Goal: Transaction & Acquisition: Purchase product/service

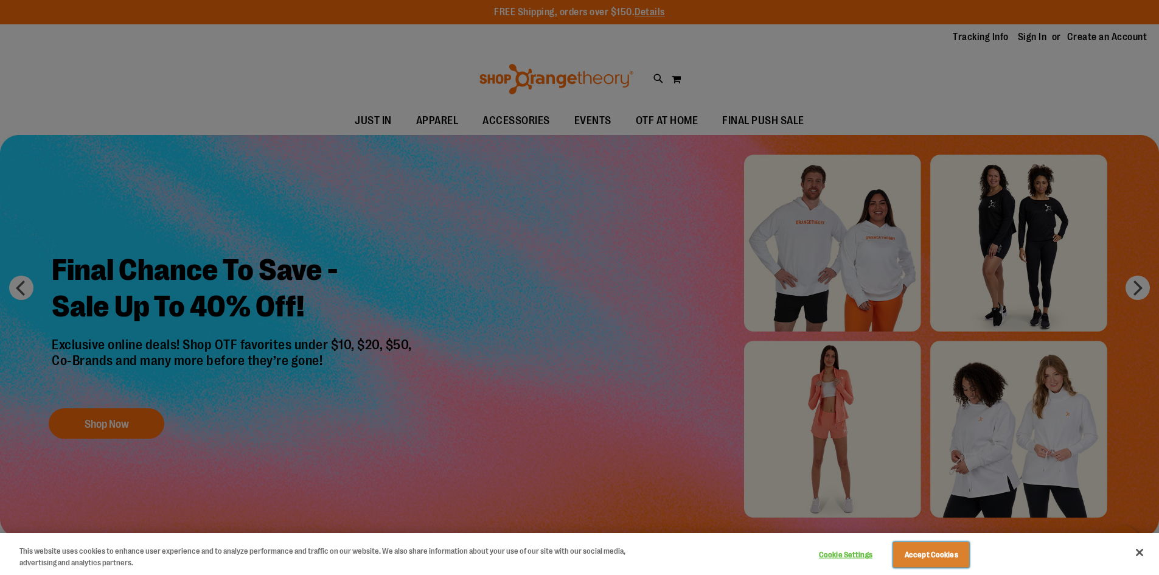
click at [915, 559] on button "Accept Cookies" at bounding box center [931, 555] width 76 height 26
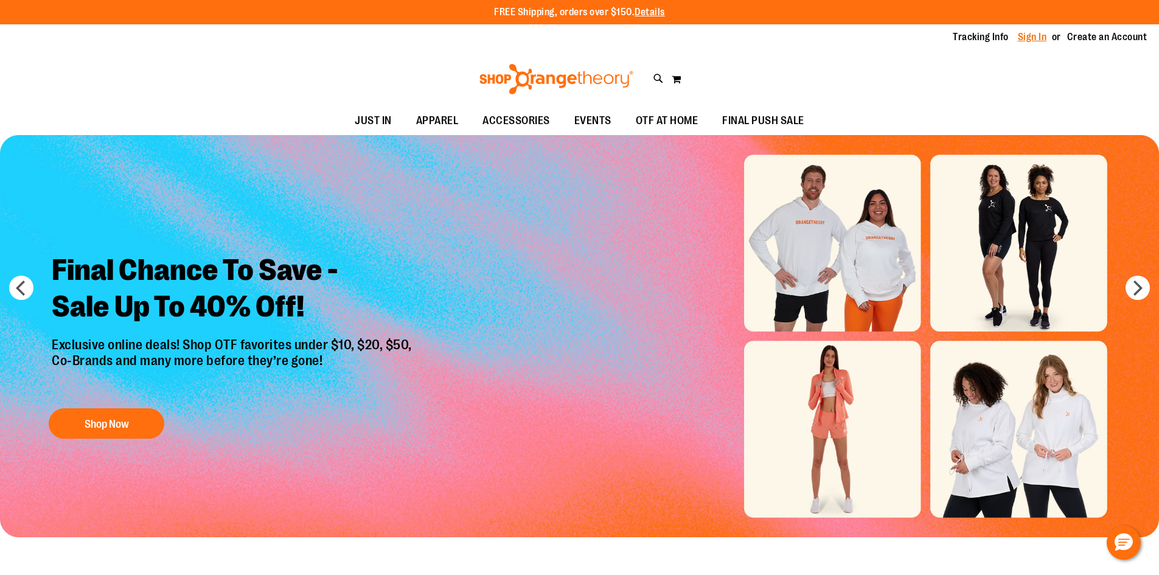
click at [1019, 40] on link "Sign In" at bounding box center [1032, 36] width 29 height 13
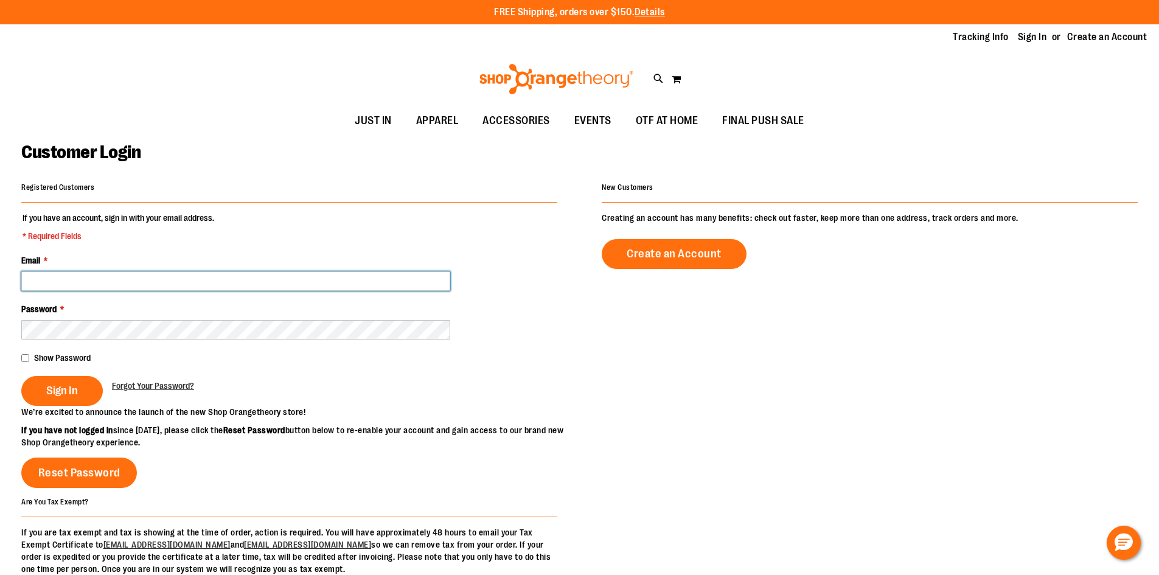
click at [95, 288] on input "Email *" at bounding box center [235, 280] width 429 height 19
type input "**********"
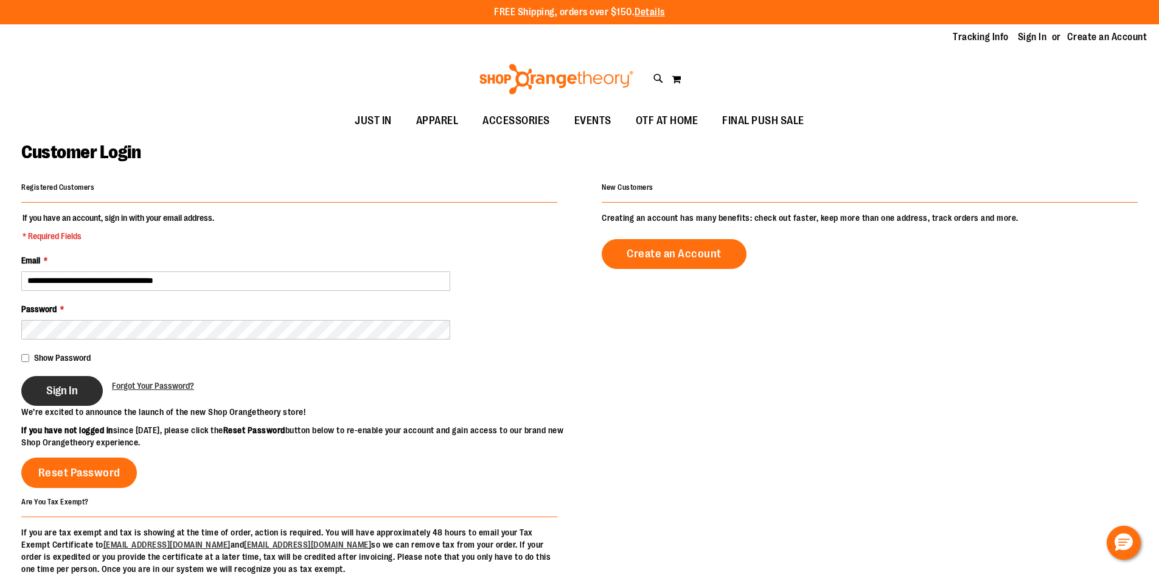
click at [77, 388] on span "Sign In" at bounding box center [62, 390] width 32 height 13
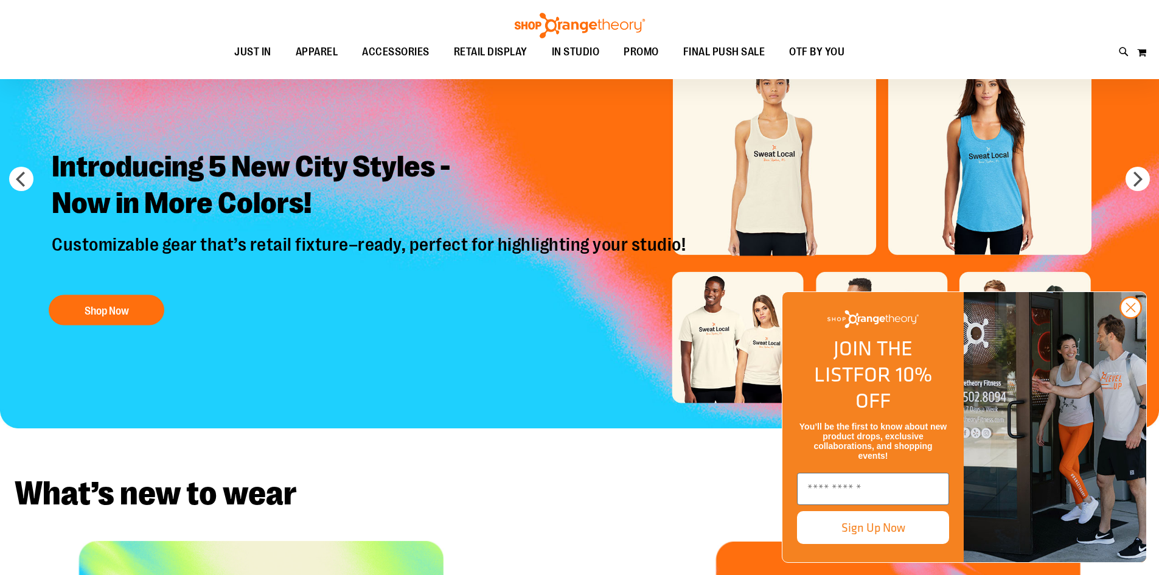
scroll to position [121, 0]
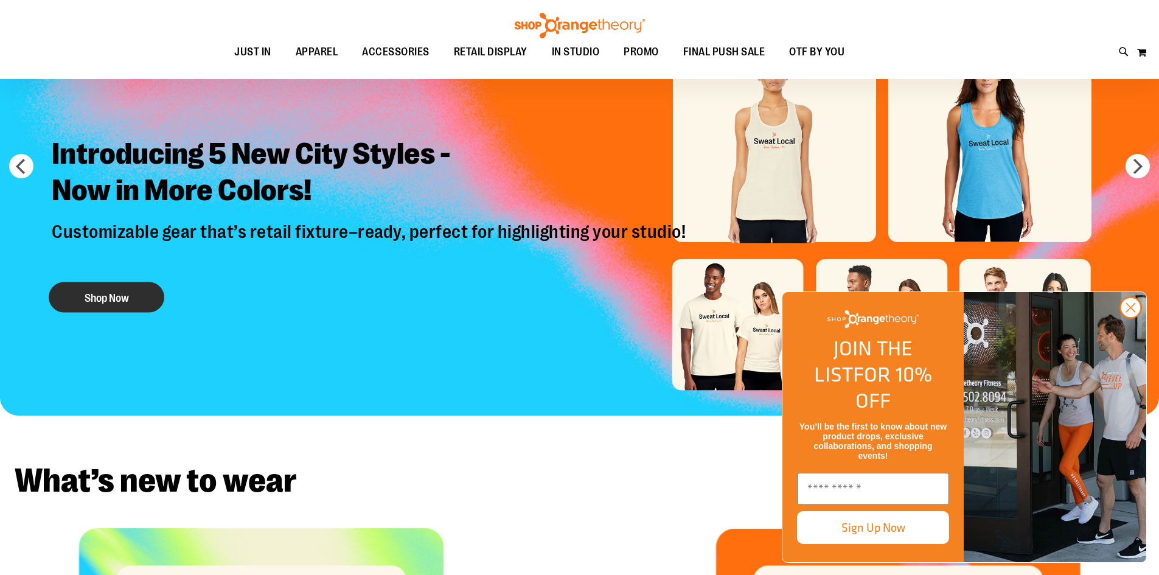
click at [102, 299] on button "Shop Now" at bounding box center [107, 297] width 116 height 30
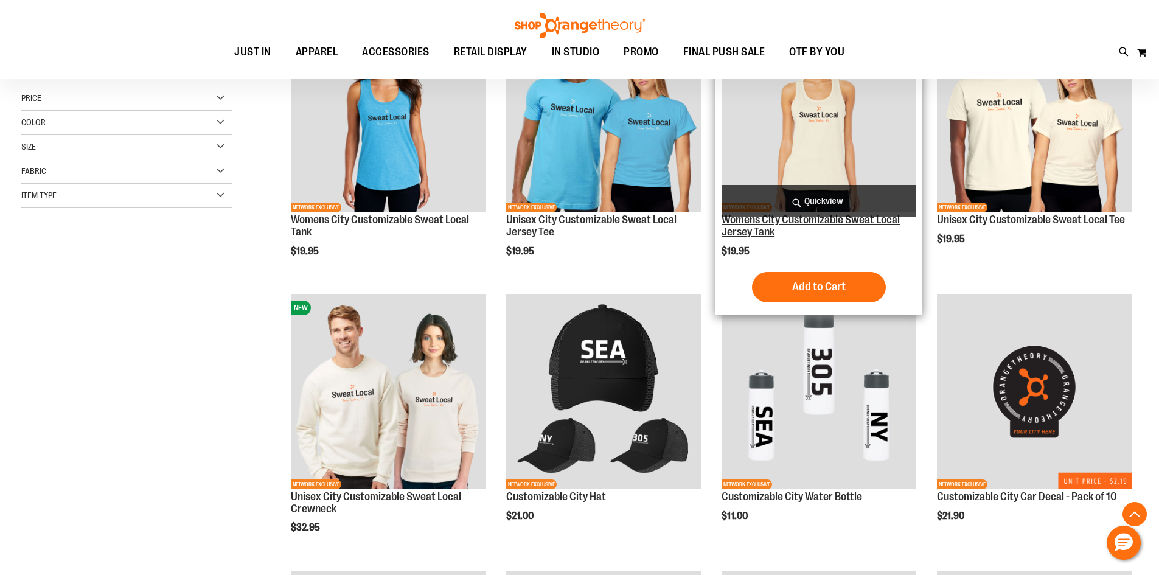
scroll to position [182, 0]
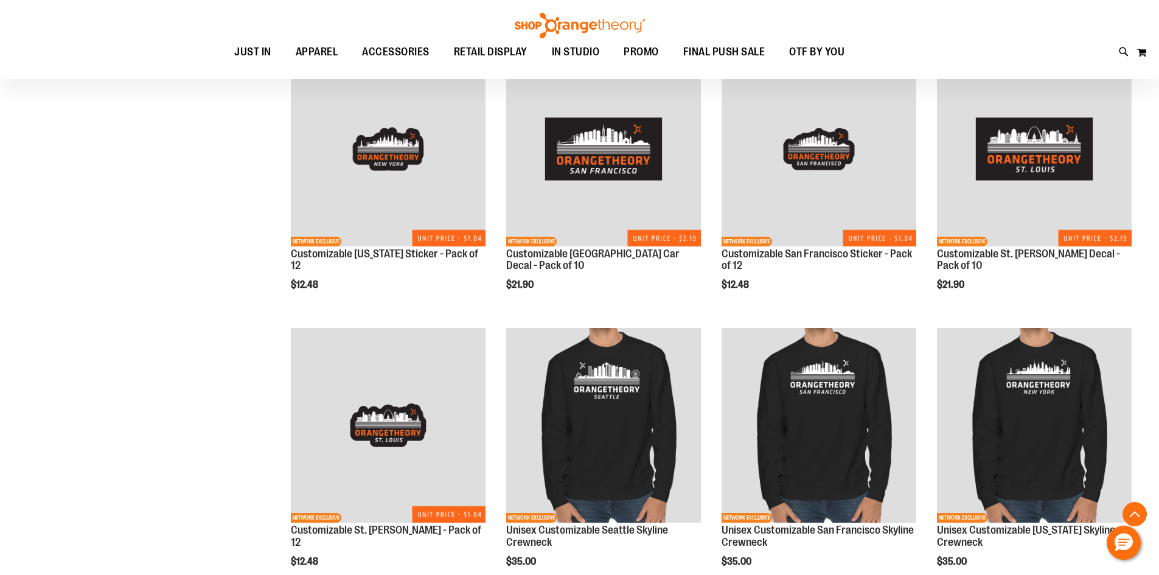
scroll to position [1034, 0]
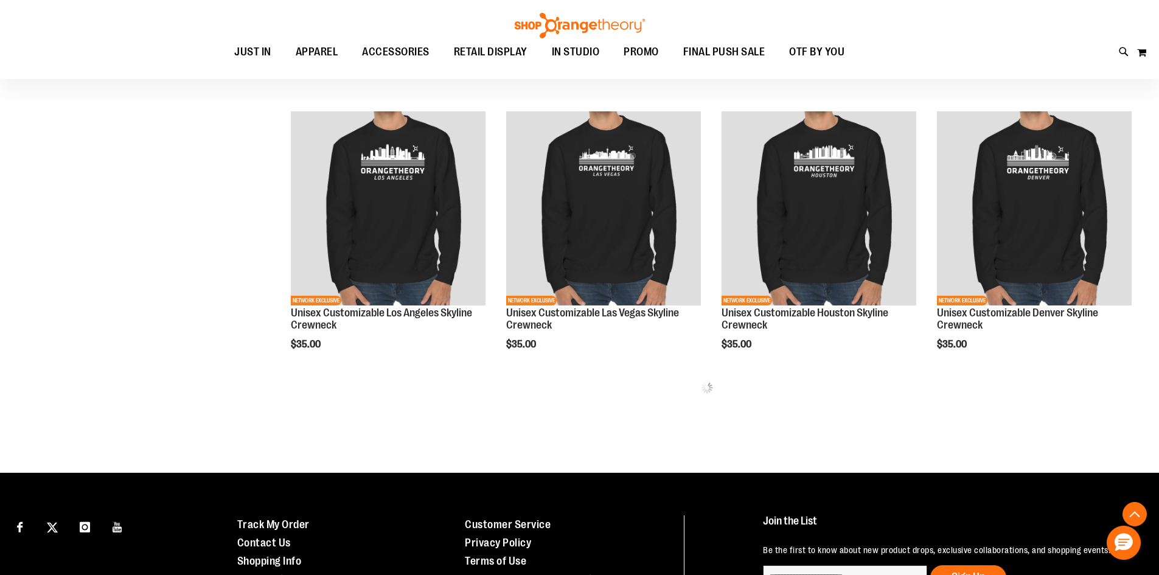
scroll to position [1521, 0]
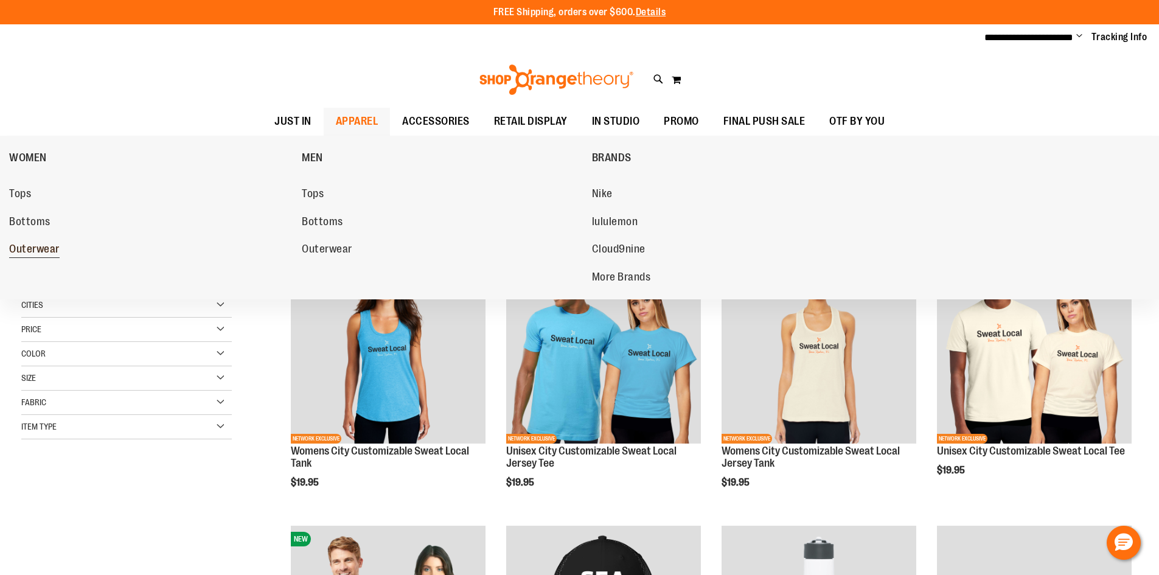
click at [24, 251] on span "Outerwear" at bounding box center [34, 250] width 51 height 15
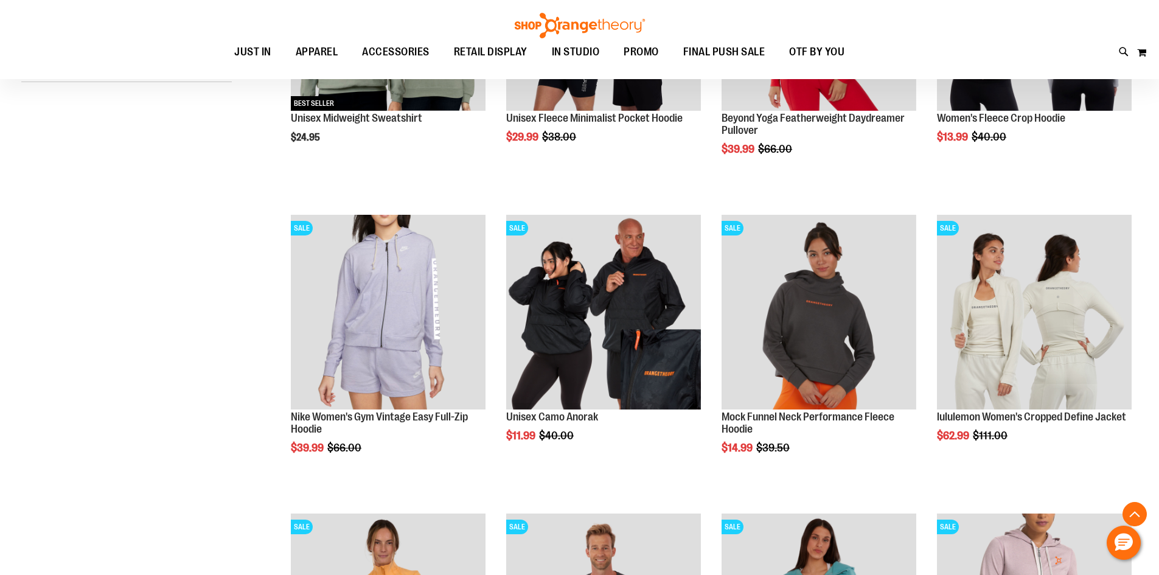
scroll to position [365, 0]
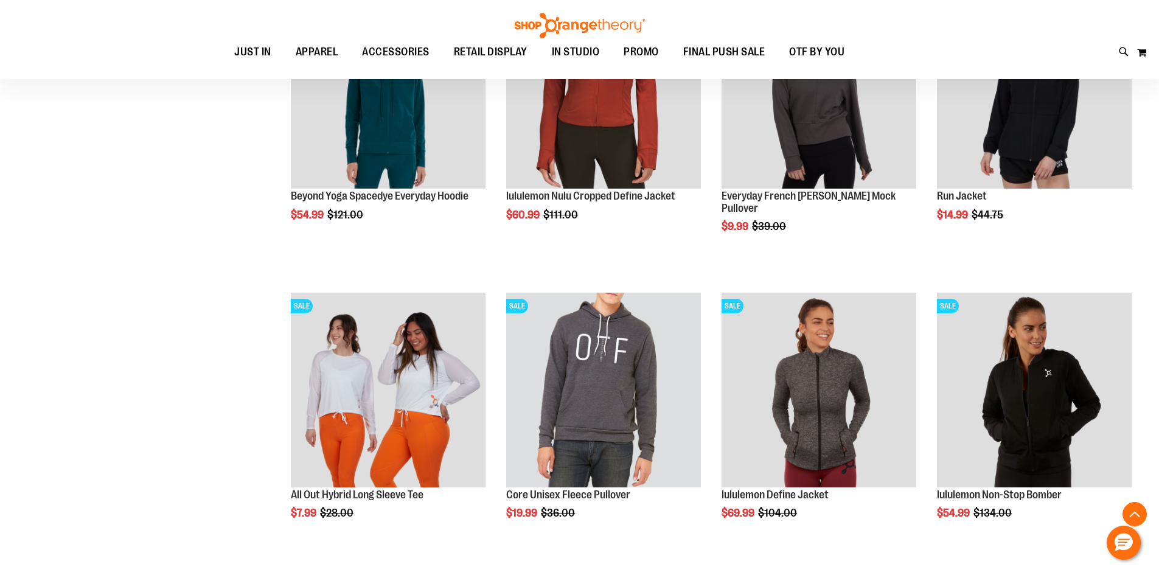
scroll to position [1156, 0]
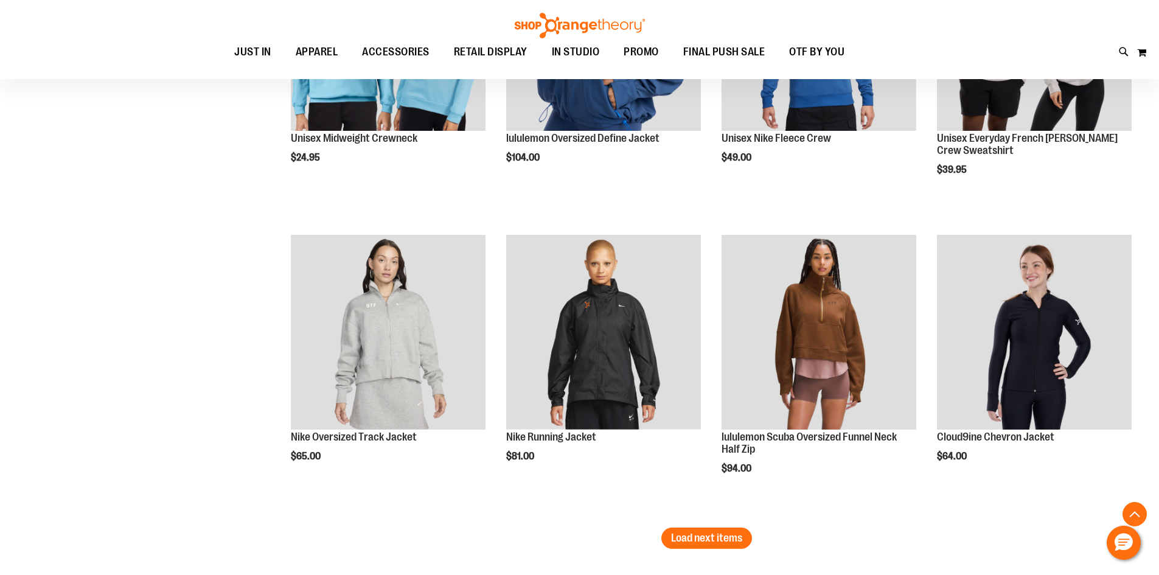
scroll to position [2494, 0]
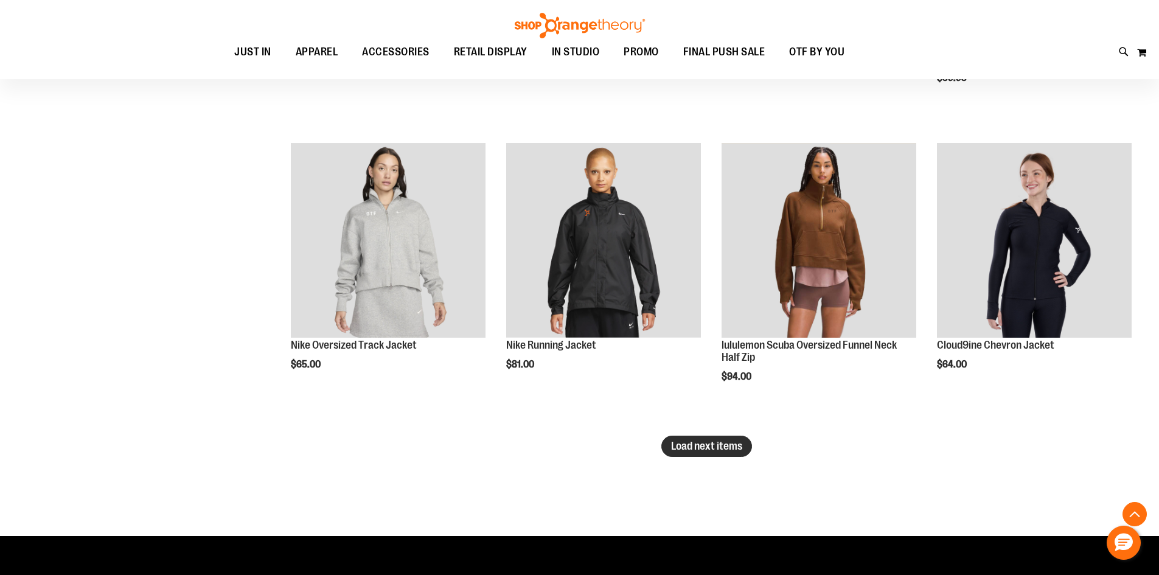
click at [705, 452] on span "Load next items" at bounding box center [706, 446] width 71 height 12
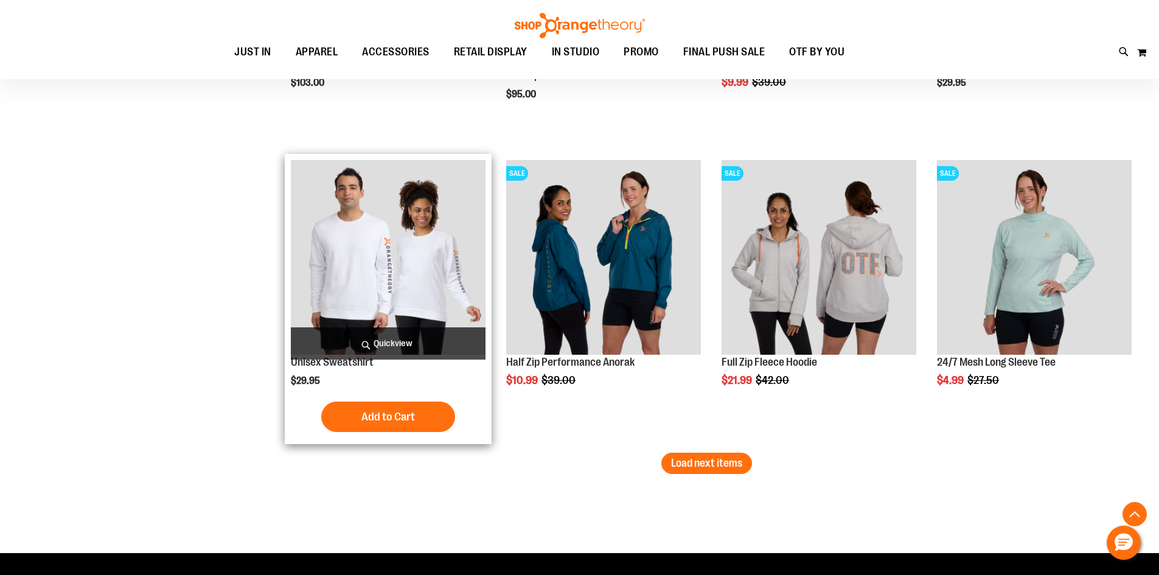
scroll to position [3407, 0]
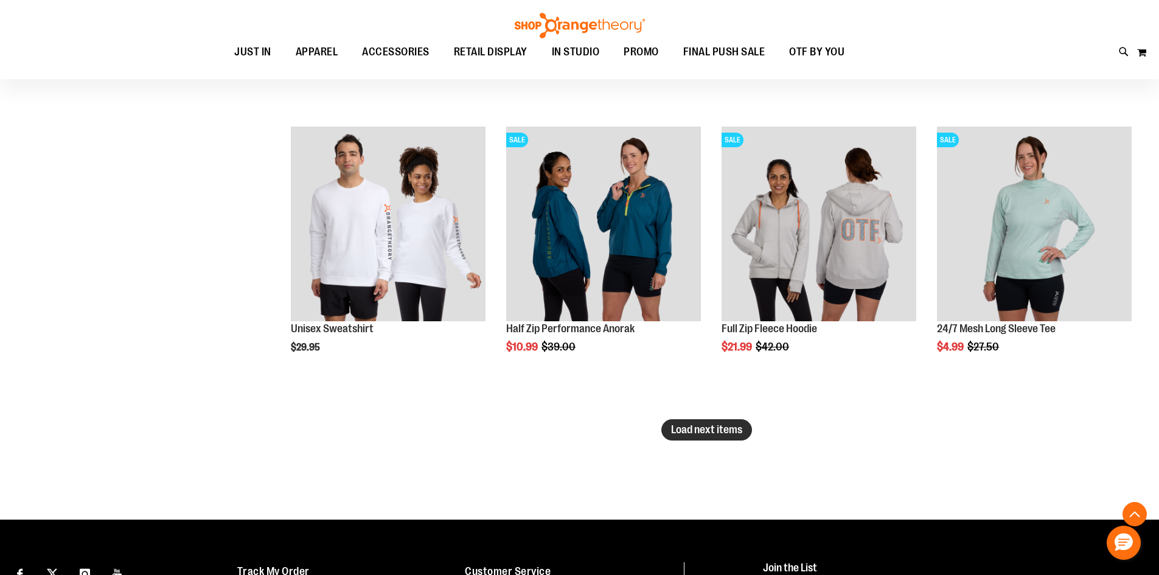
click at [700, 427] on span "Load next items" at bounding box center [706, 430] width 71 height 12
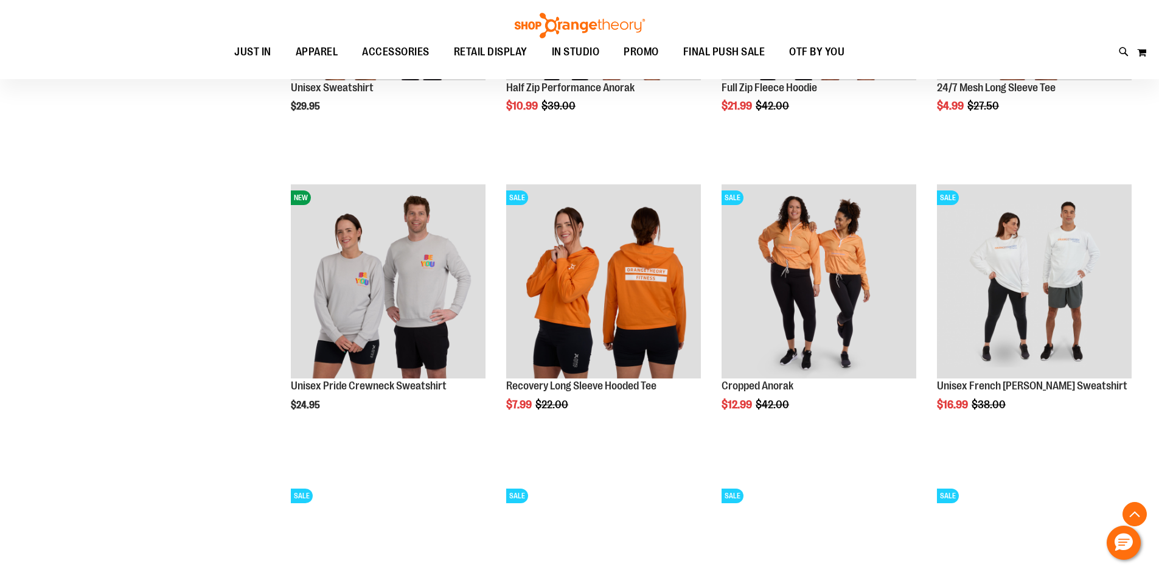
scroll to position [3651, 0]
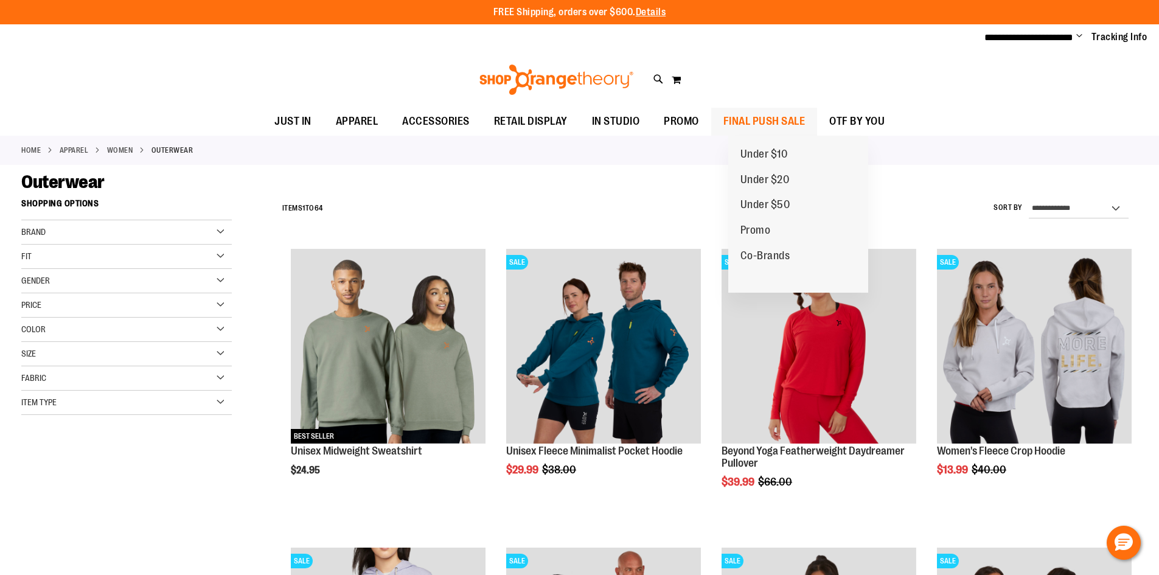
click at [784, 116] on span "FINAL PUSH SALE" at bounding box center [765, 121] width 82 height 27
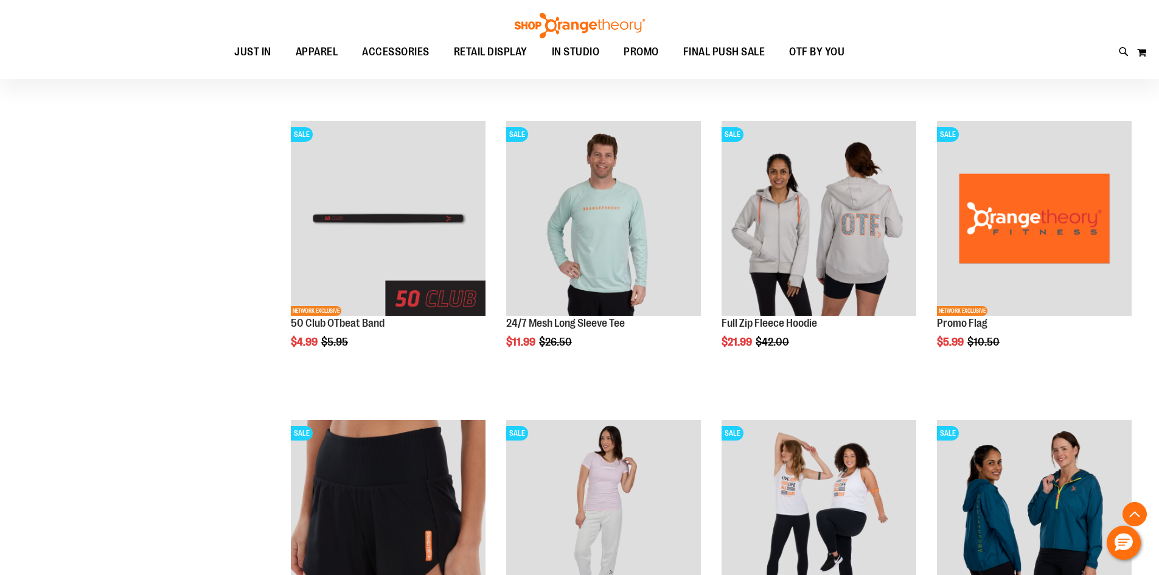
scroll to position [486, 0]
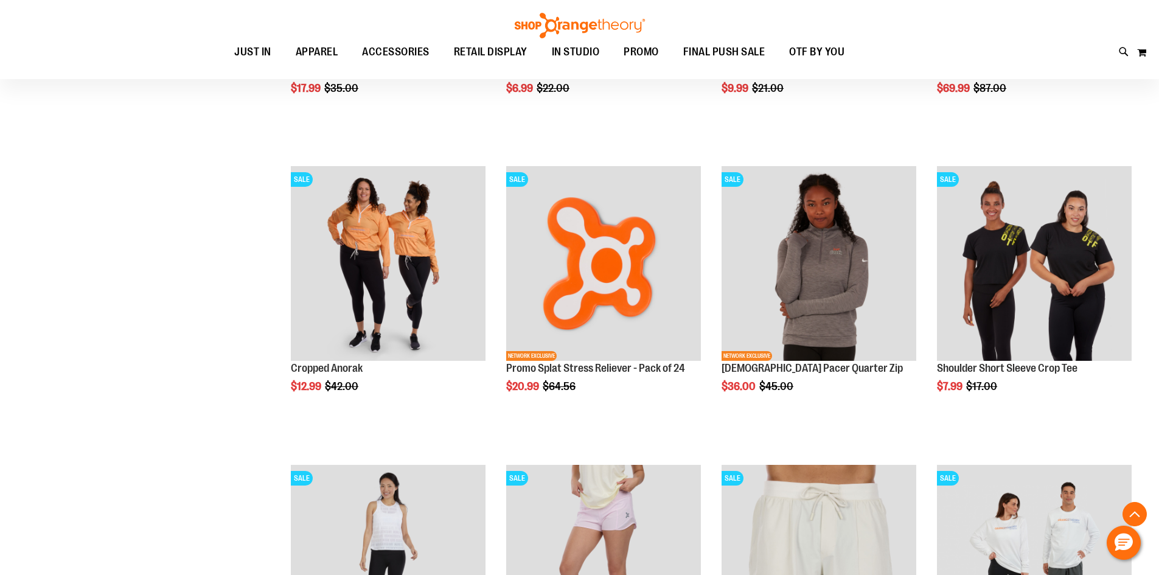
scroll to position [1277, 0]
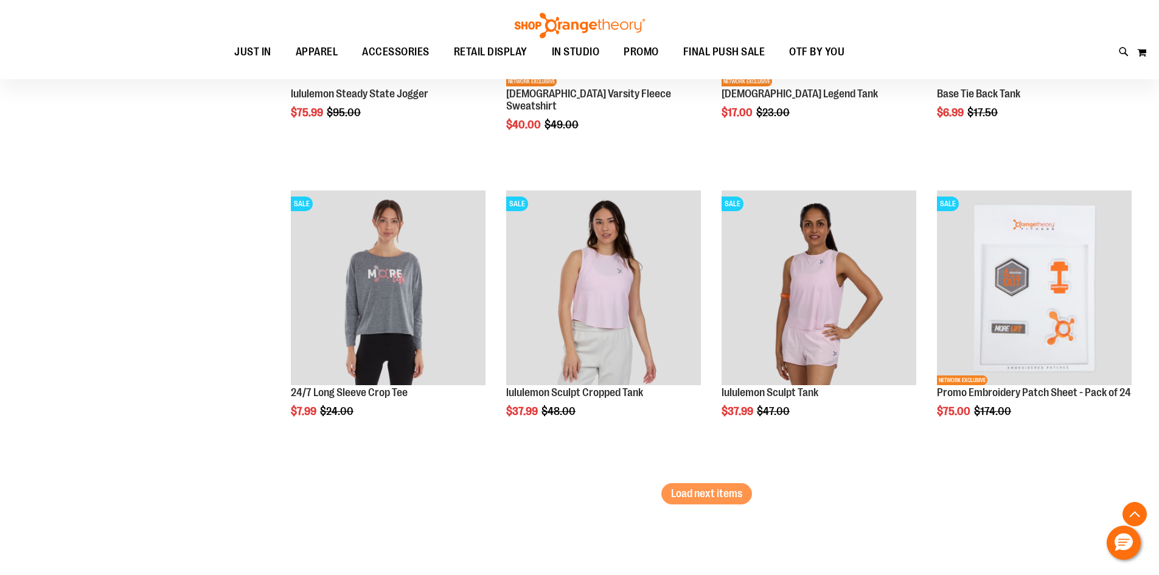
scroll to position [2494, 0]
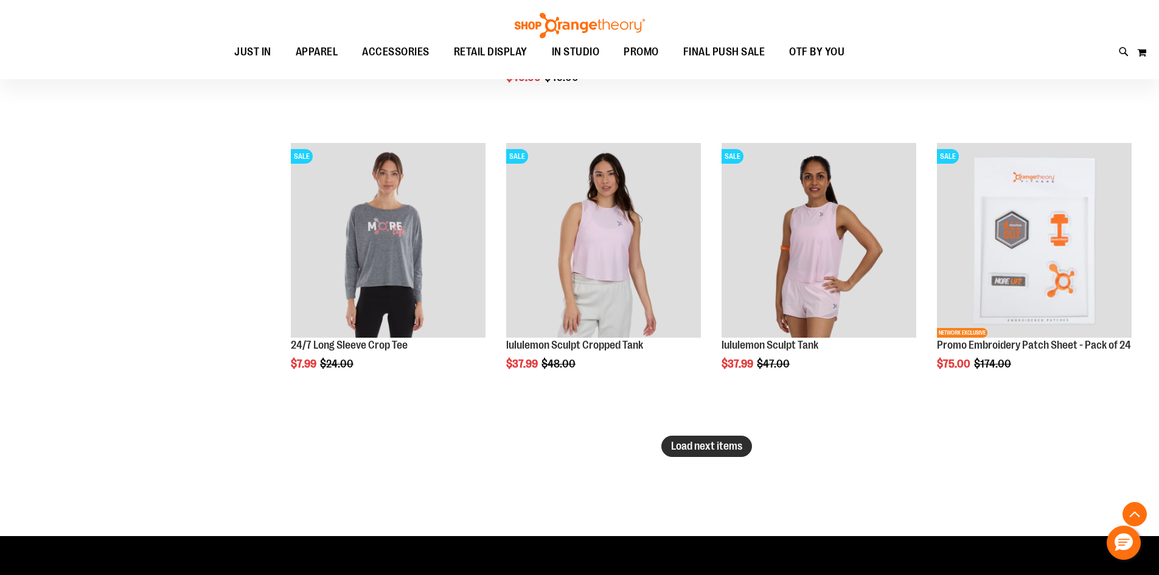
click at [731, 437] on button "Load next items" at bounding box center [706, 446] width 91 height 21
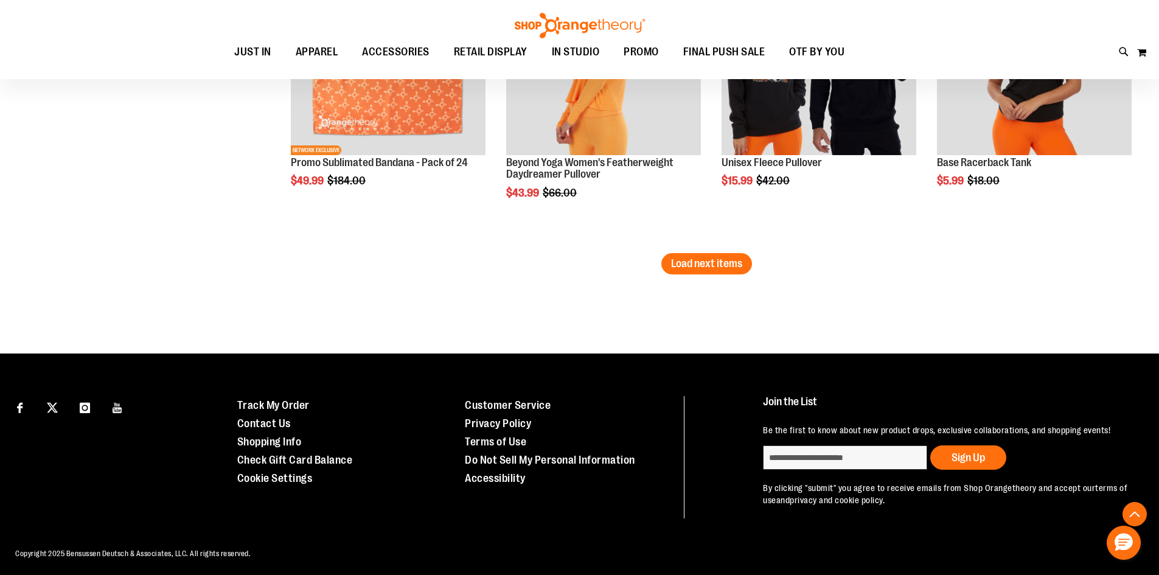
scroll to position [3591, 0]
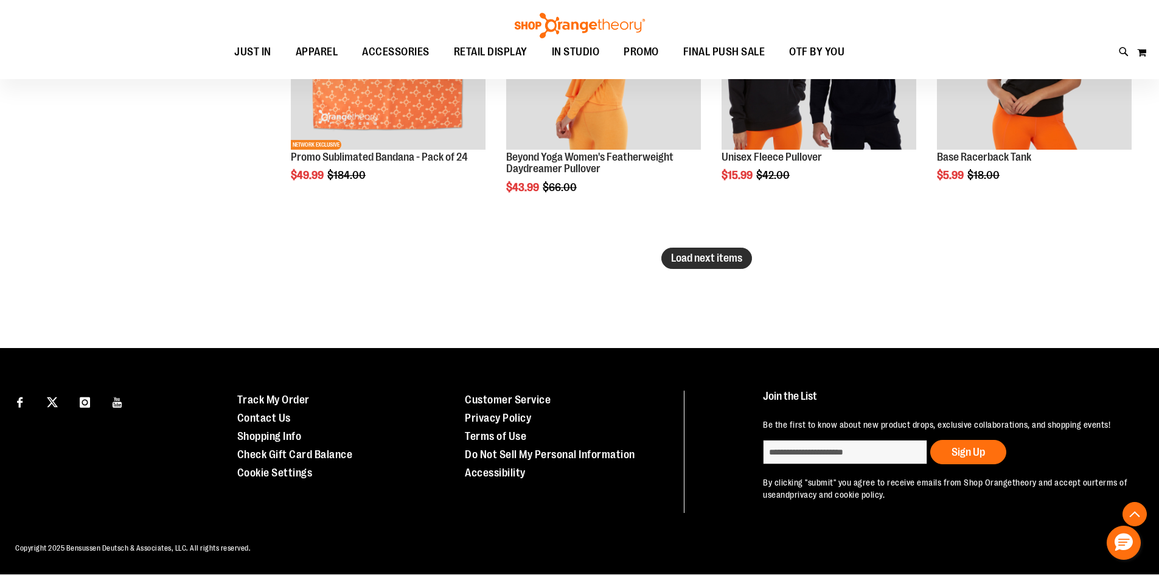
click at [701, 252] on span "Load next items" at bounding box center [706, 258] width 71 height 12
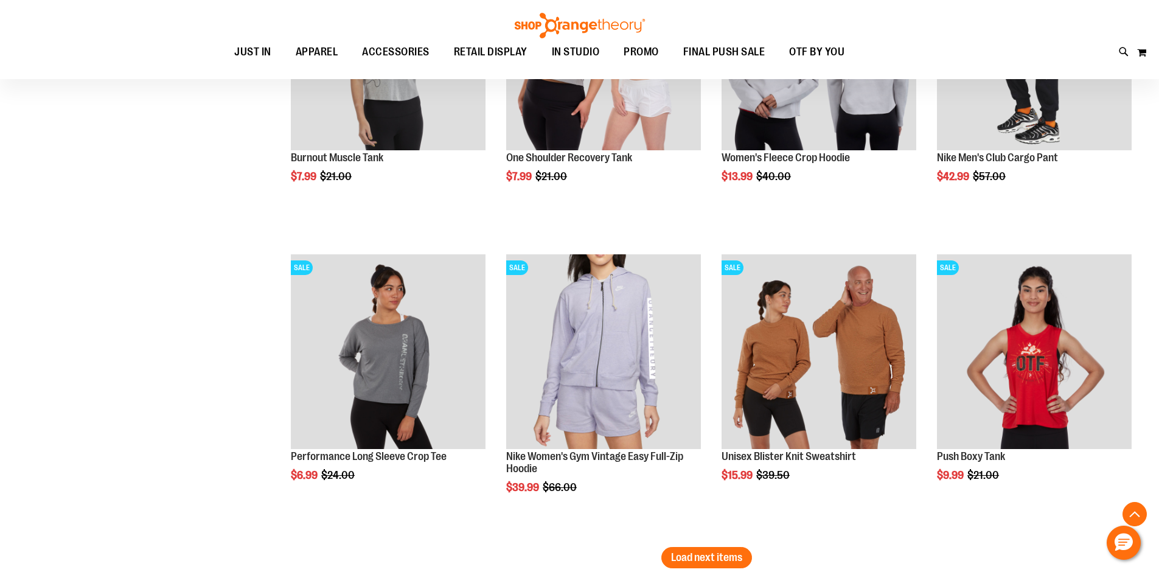
scroll to position [4199, 0]
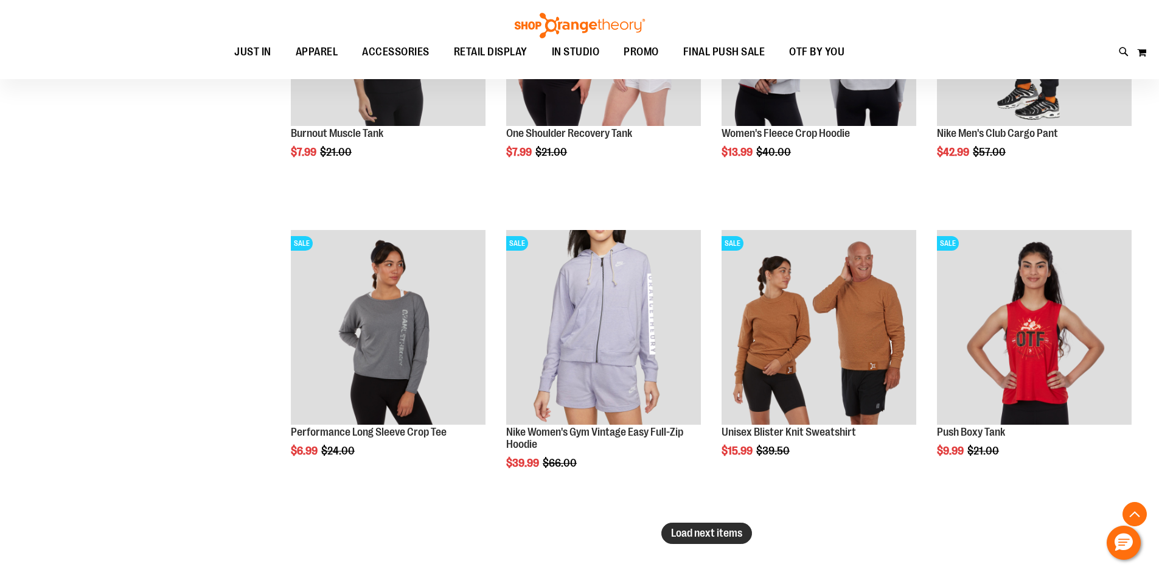
click at [734, 539] on span "Load next items" at bounding box center [706, 533] width 71 height 12
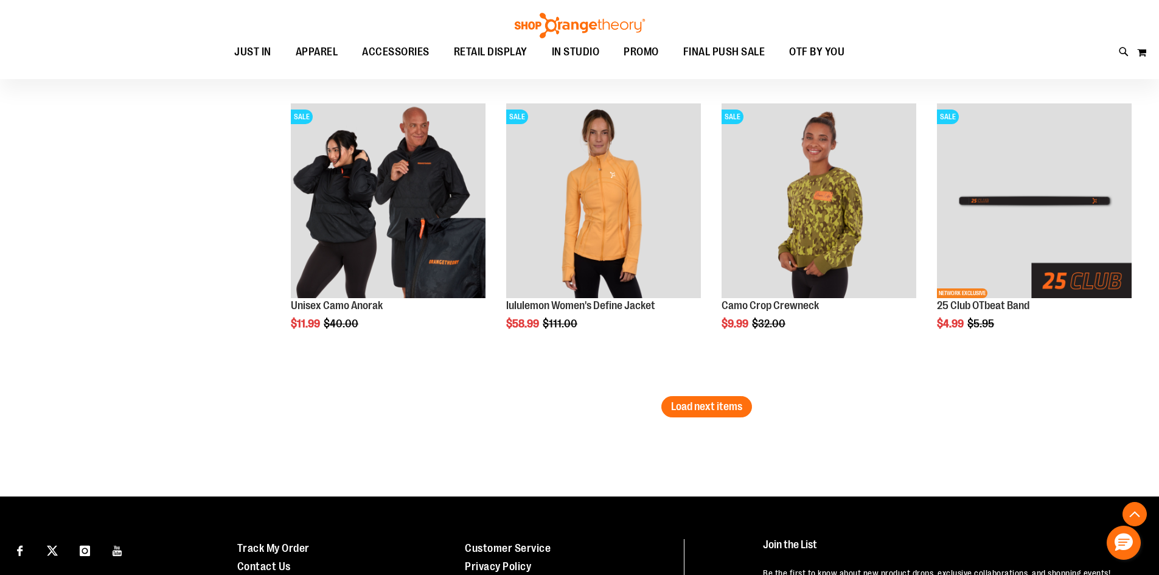
scroll to position [5234, 0]
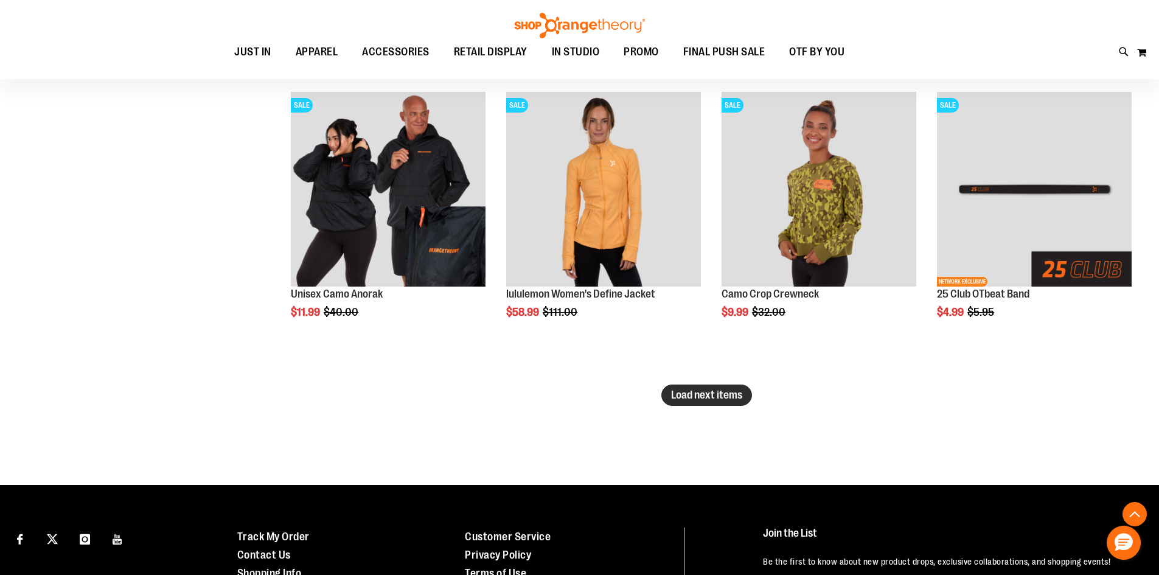
click at [700, 396] on span "Load next items" at bounding box center [706, 395] width 71 height 12
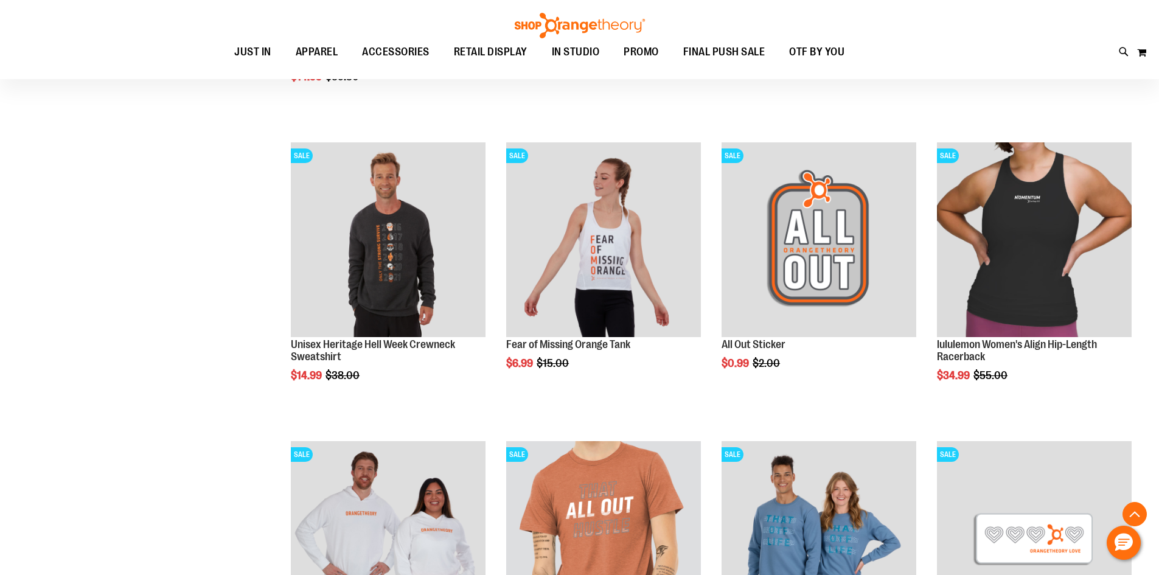
scroll to position [5477, 0]
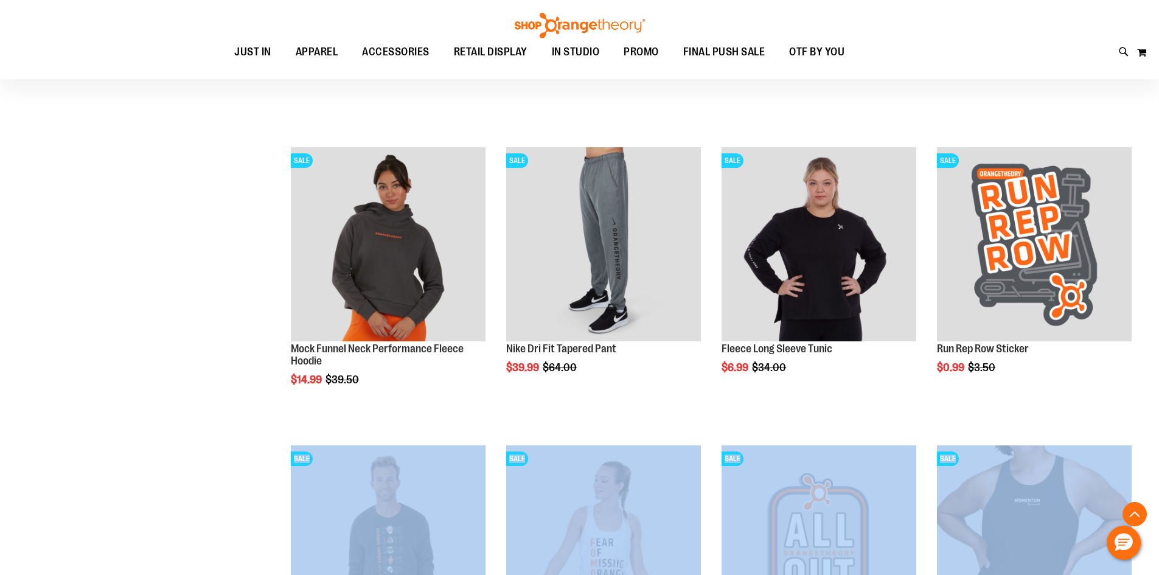
drag, startPoint x: 1156, startPoint y: 462, endPoint x: 1163, endPoint y: 335, distance: 128.0
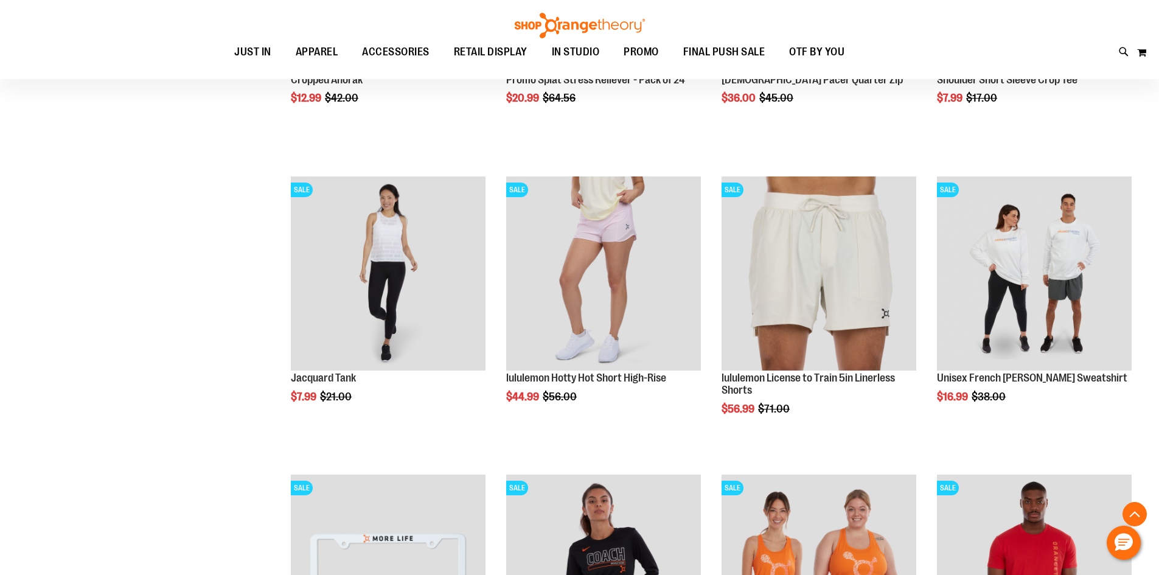
scroll to position [879, 0]
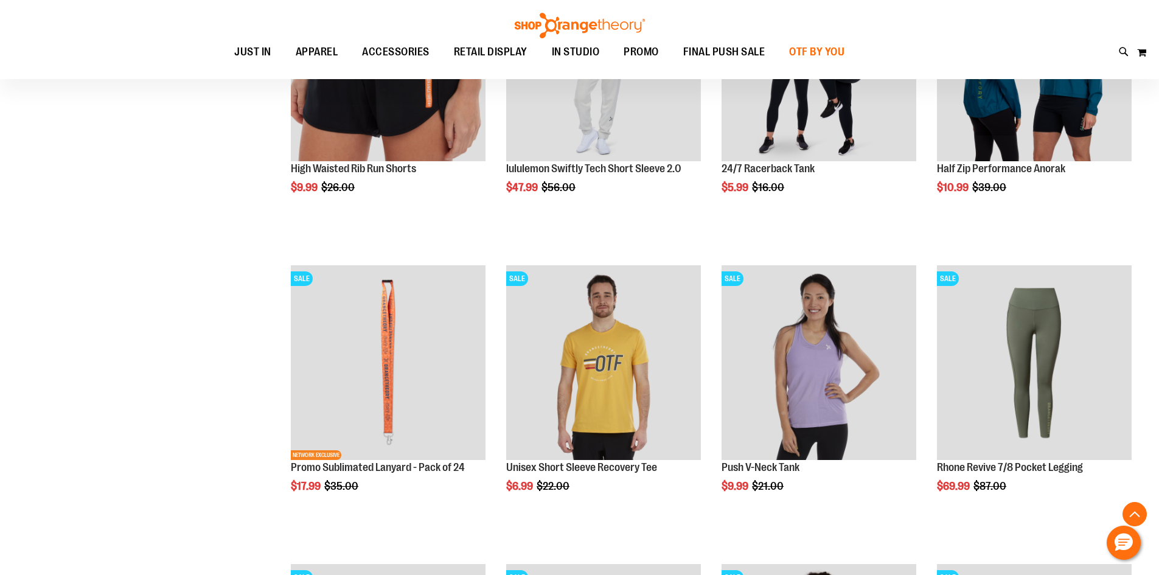
click at [845, 46] on span "OTF BY YOU" at bounding box center [816, 51] width 55 height 27
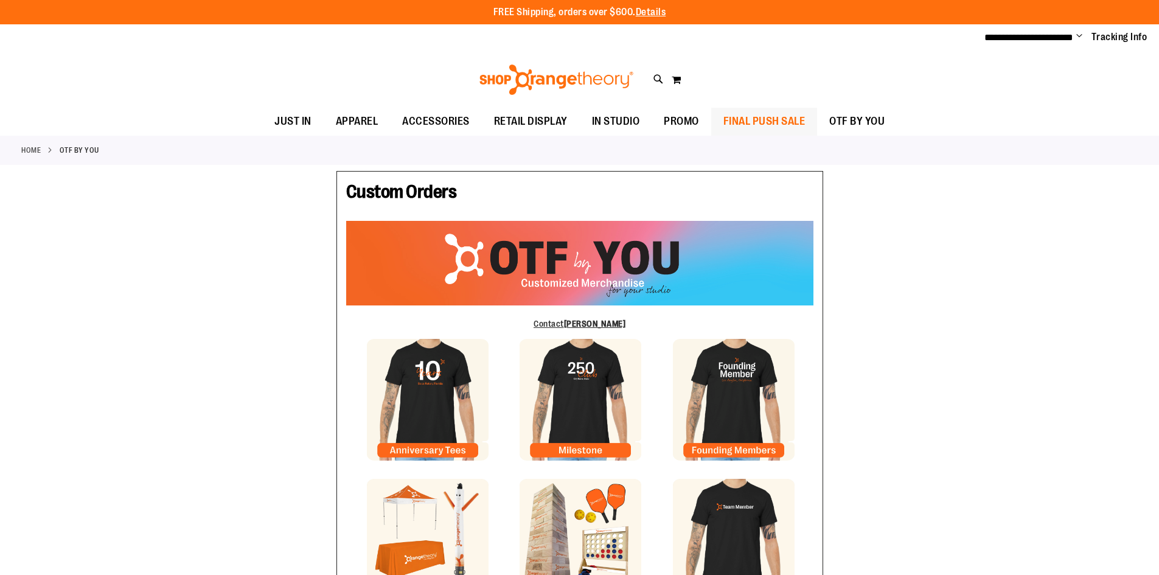
type input "******"
type input "*******"
type input "**********"
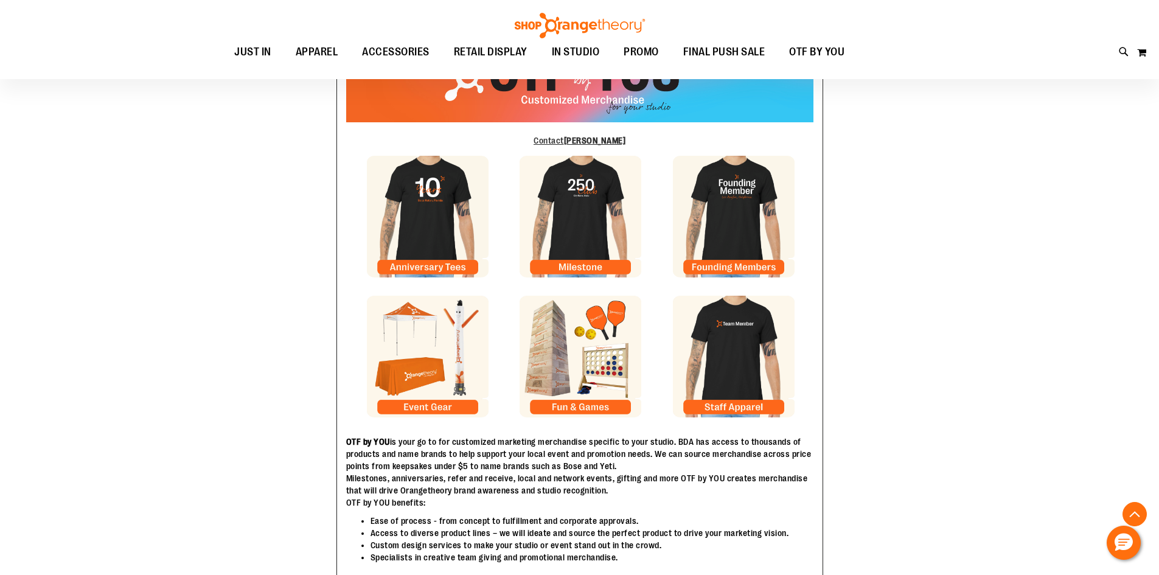
scroll to position [243, 0]
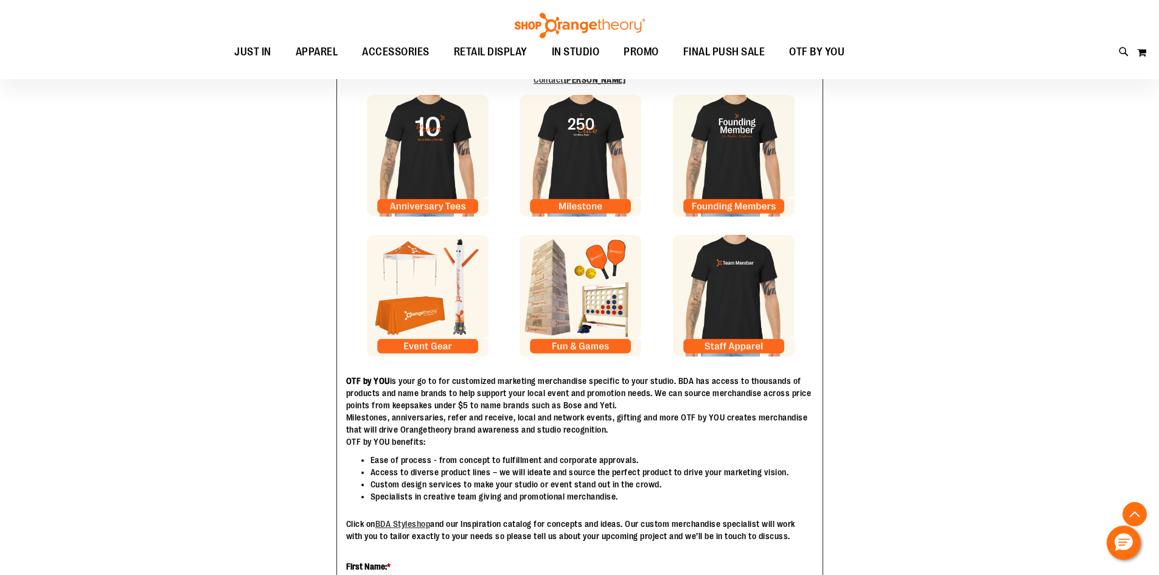
click at [741, 350] on img at bounding box center [734, 296] width 122 height 122
